Goal: Task Accomplishment & Management: Manage account settings

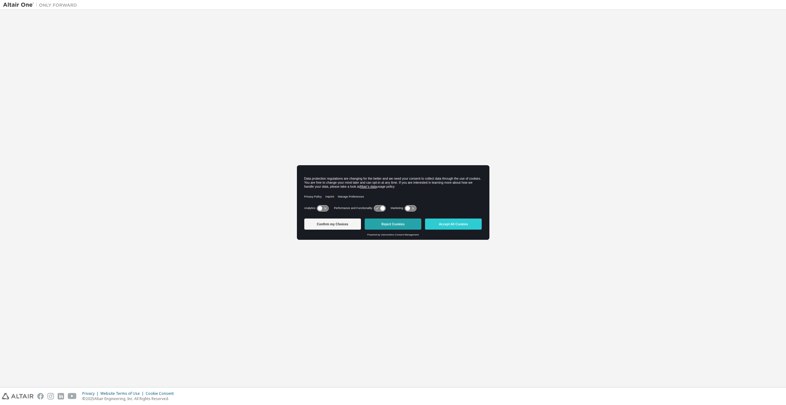
click at [401, 224] on button "Reject Cookies" at bounding box center [393, 223] width 57 height 11
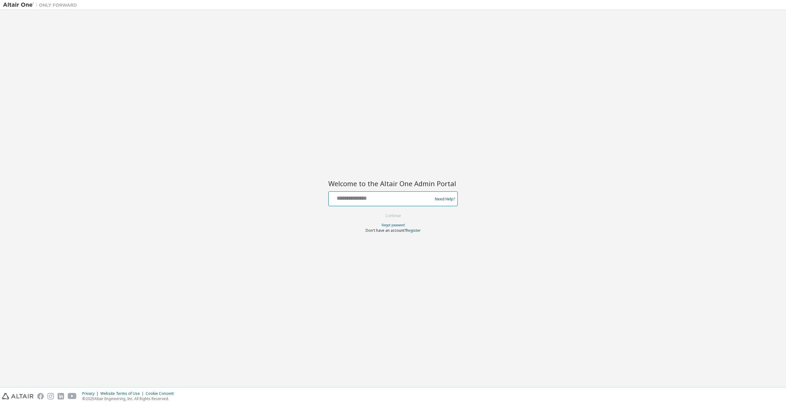
click at [395, 200] on input "text" at bounding box center [381, 197] width 101 height 9
type input "**********"
click at [398, 215] on button "Continue" at bounding box center [393, 215] width 29 height 9
